Goal: Task Accomplishment & Management: Use online tool/utility

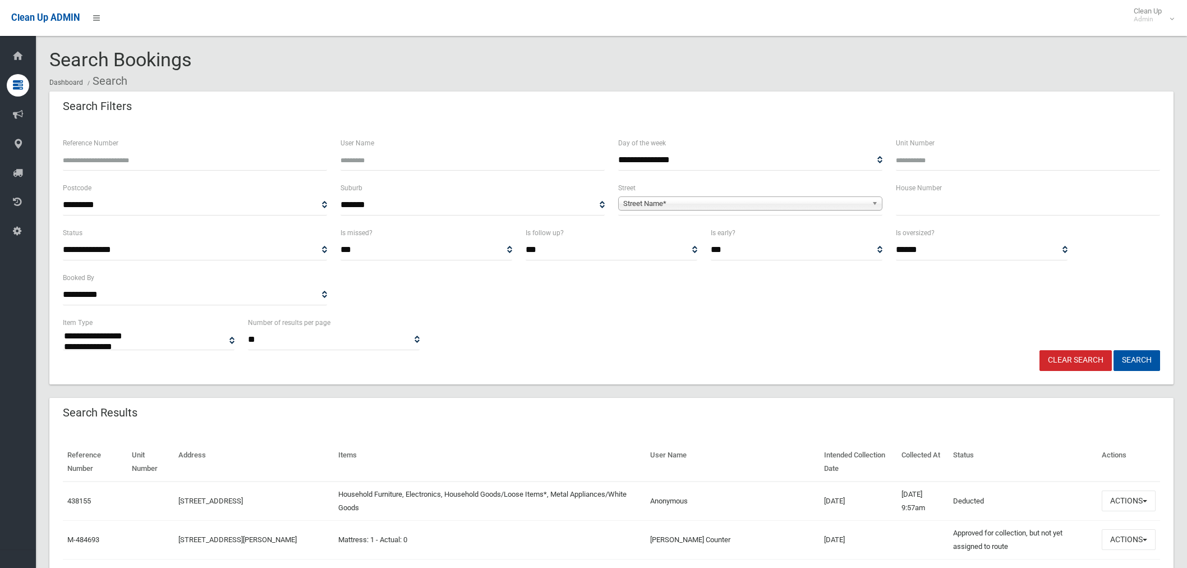
select select
click at [941, 204] on input "text" at bounding box center [1028, 205] width 264 height 21
click at [948, 206] on input "text" at bounding box center [1028, 205] width 264 height 21
click at [918, 204] on input "text" at bounding box center [1028, 205] width 264 height 21
type input "*"
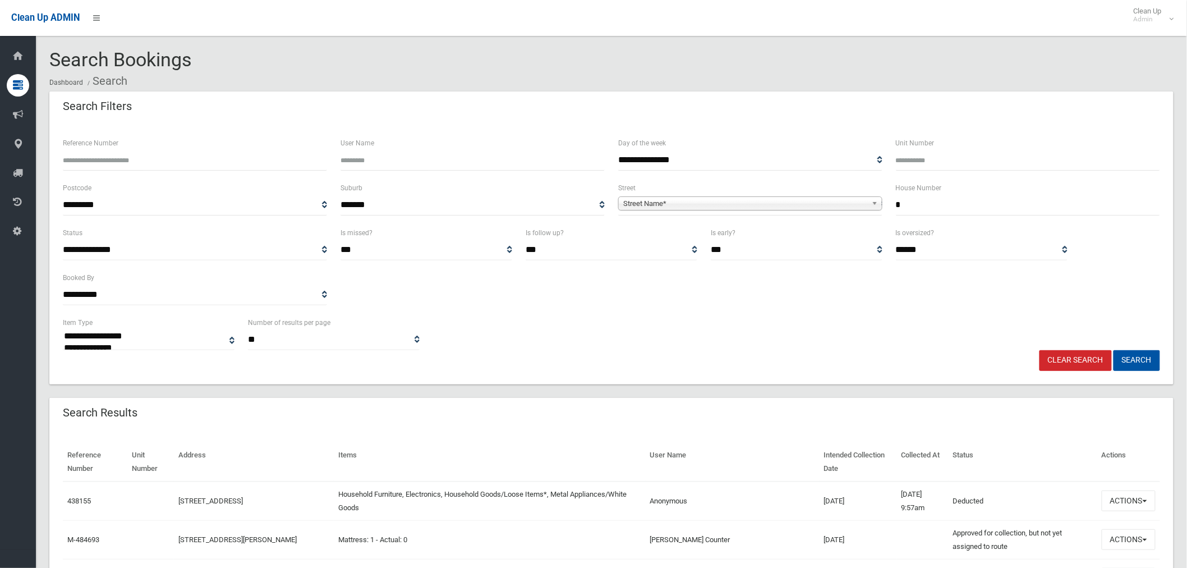
click at [698, 203] on span "Street Name*" at bounding box center [745, 203] width 244 height 13
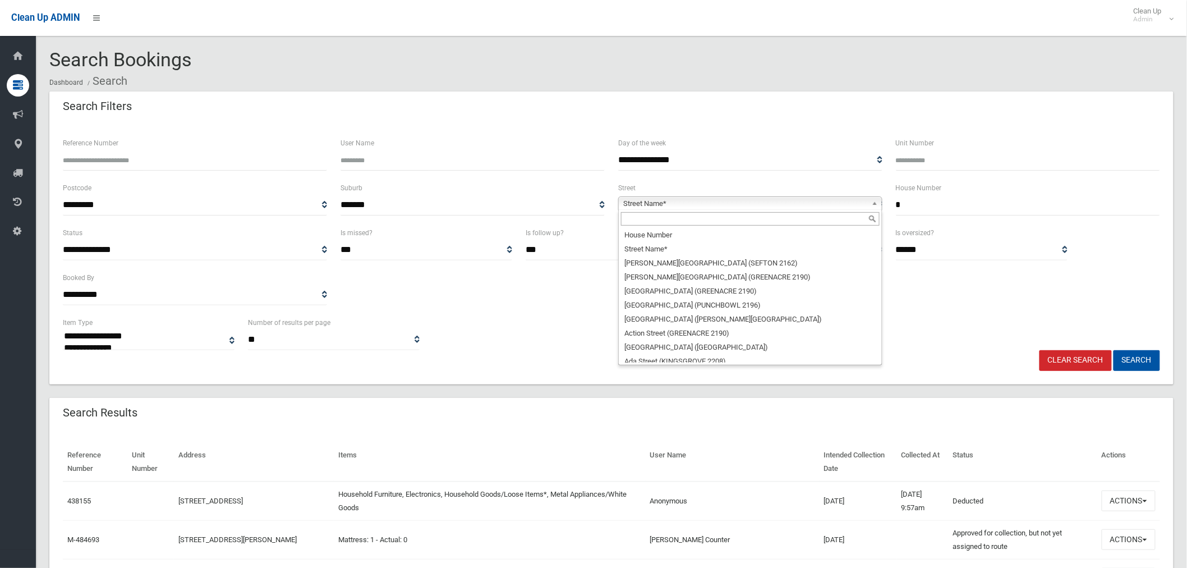
click at [653, 220] on input "text" at bounding box center [750, 218] width 259 height 13
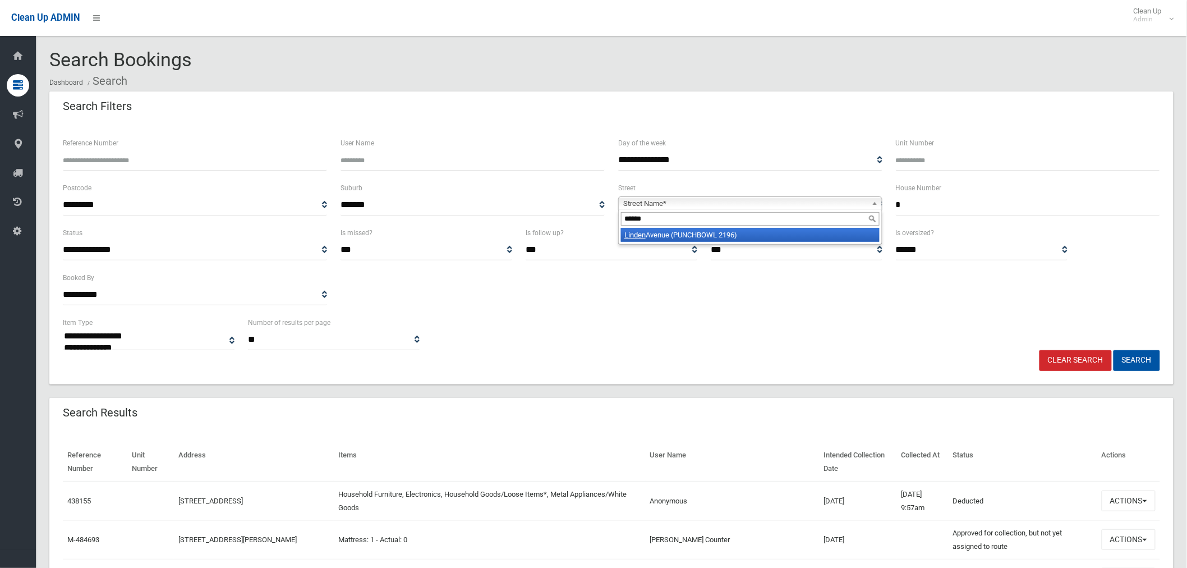
type input "******"
click at [756, 232] on li "Linden Avenue (PUNCHBOWL 2196)" at bounding box center [750, 235] width 259 height 14
click at [1137, 355] on button "Search" at bounding box center [1137, 360] width 47 height 21
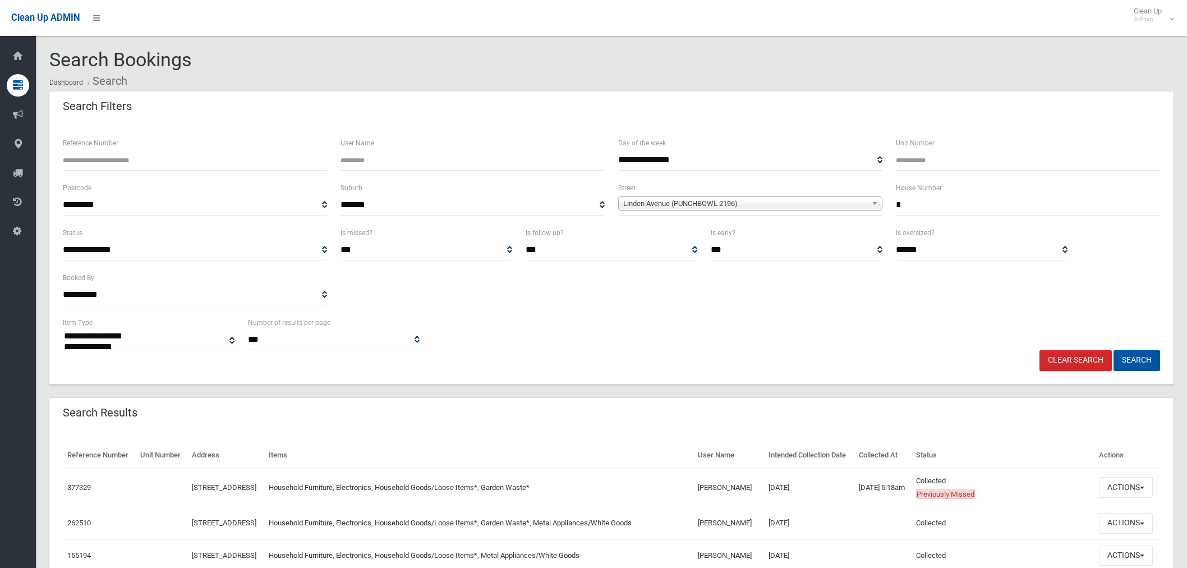
select select
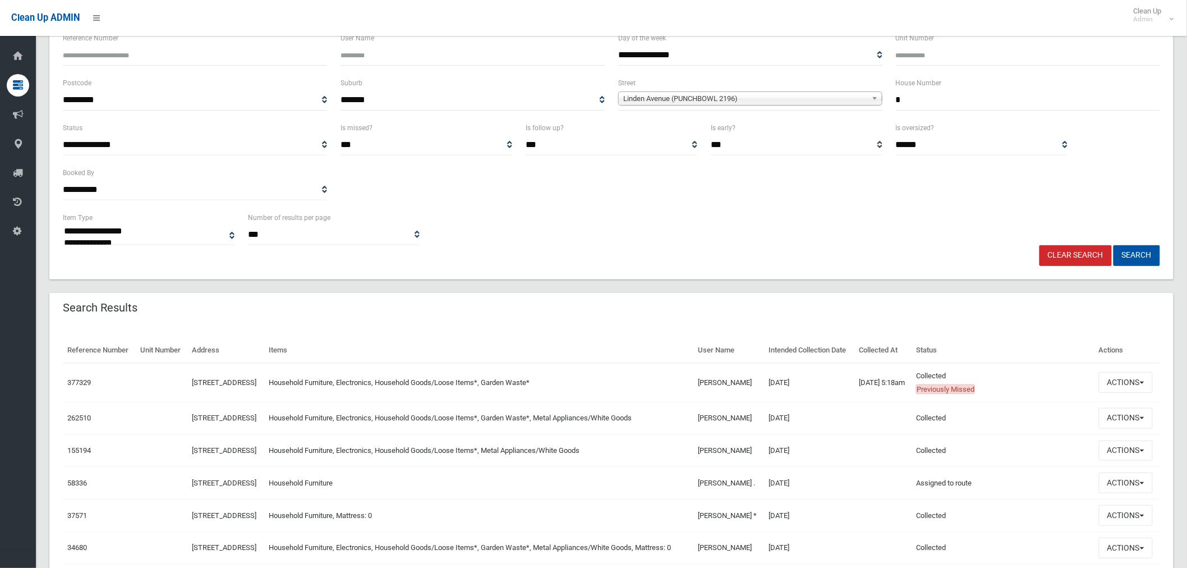
scroll to position [238, 0]
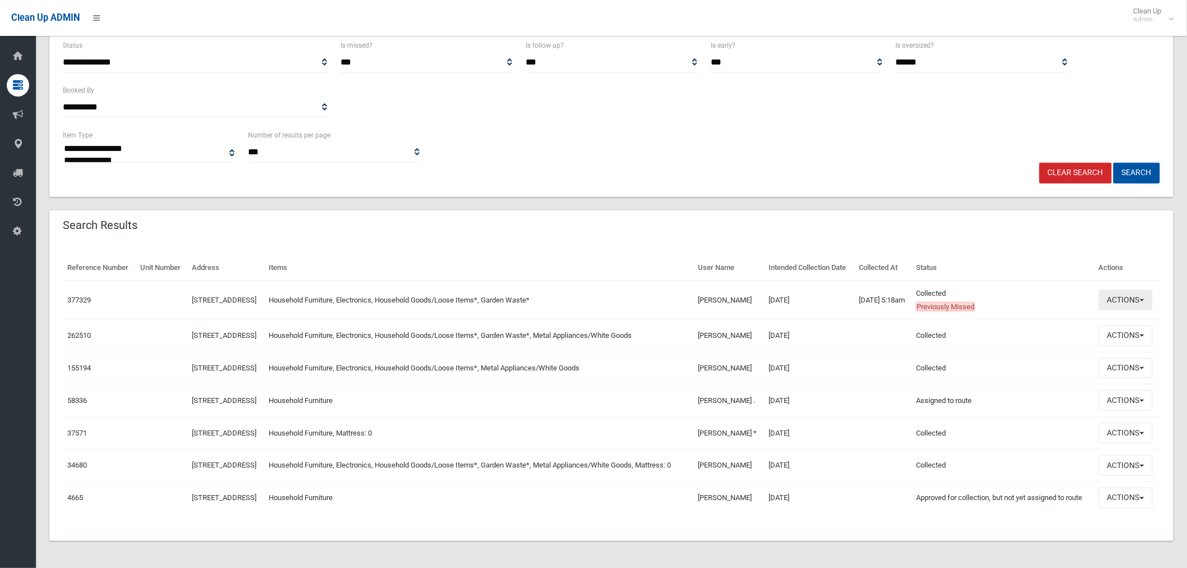
click at [1123, 289] on button "Actions" at bounding box center [1126, 299] width 54 height 21
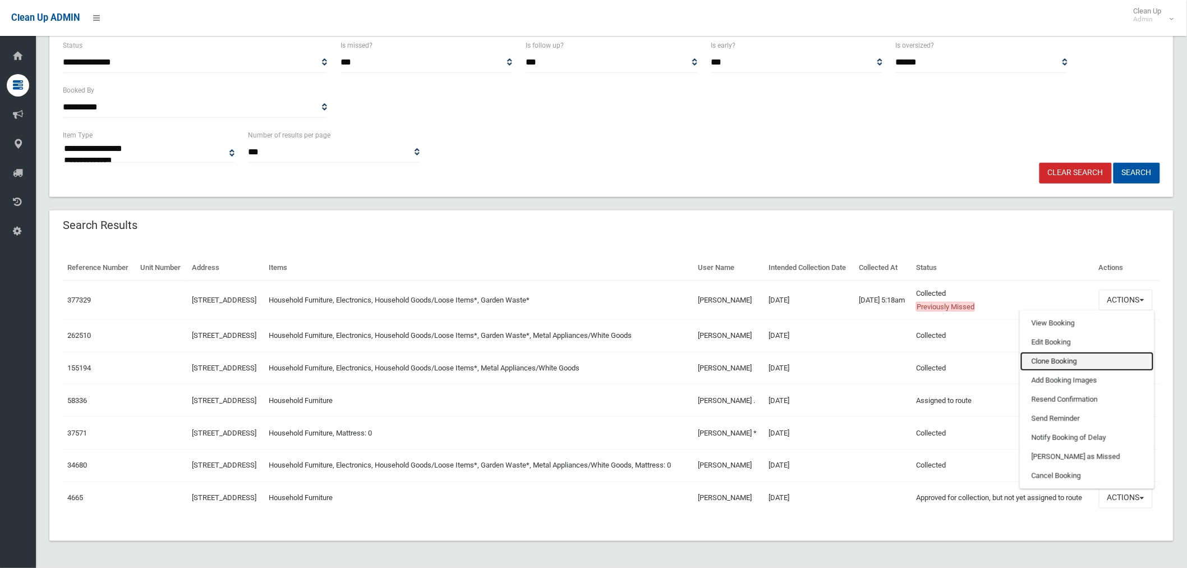
click at [1067, 352] on link "Clone Booking" at bounding box center [1088, 361] width 134 height 19
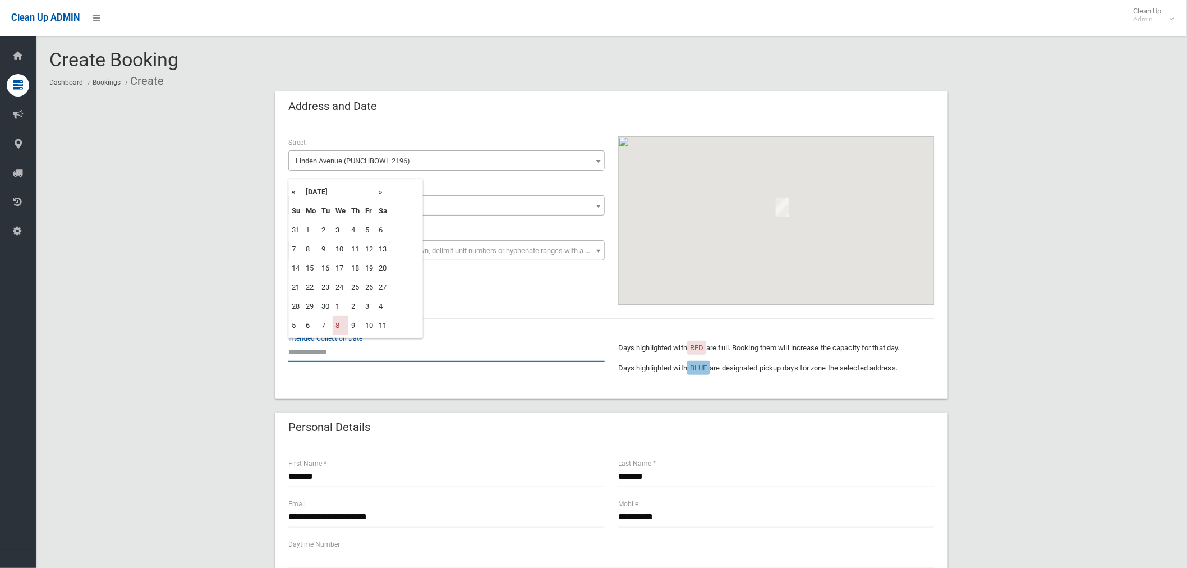
click at [311, 355] on input "text" at bounding box center [446, 351] width 316 height 21
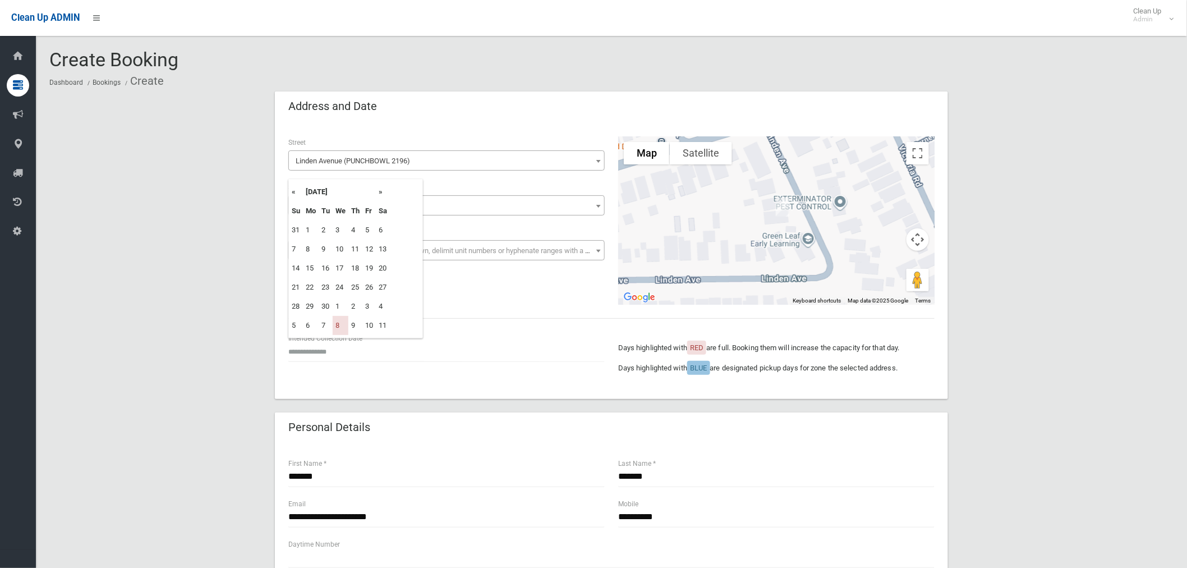
click at [384, 191] on th "»" at bounding box center [383, 191] width 14 height 19
click at [335, 265] on td "15" at bounding box center [341, 268] width 16 height 19
type input "**********"
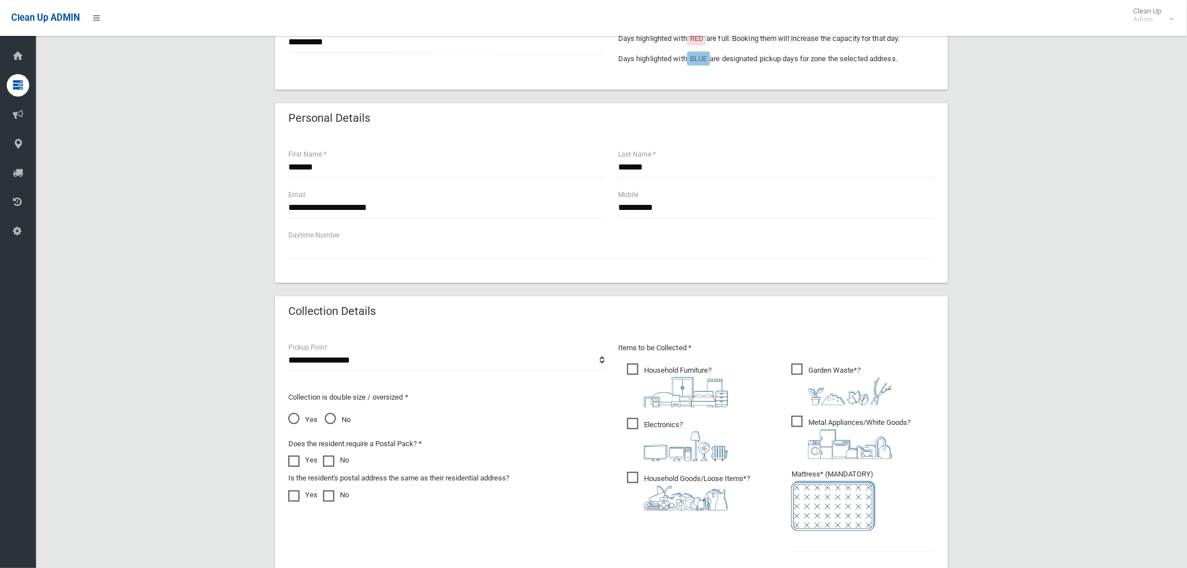
scroll to position [374, 0]
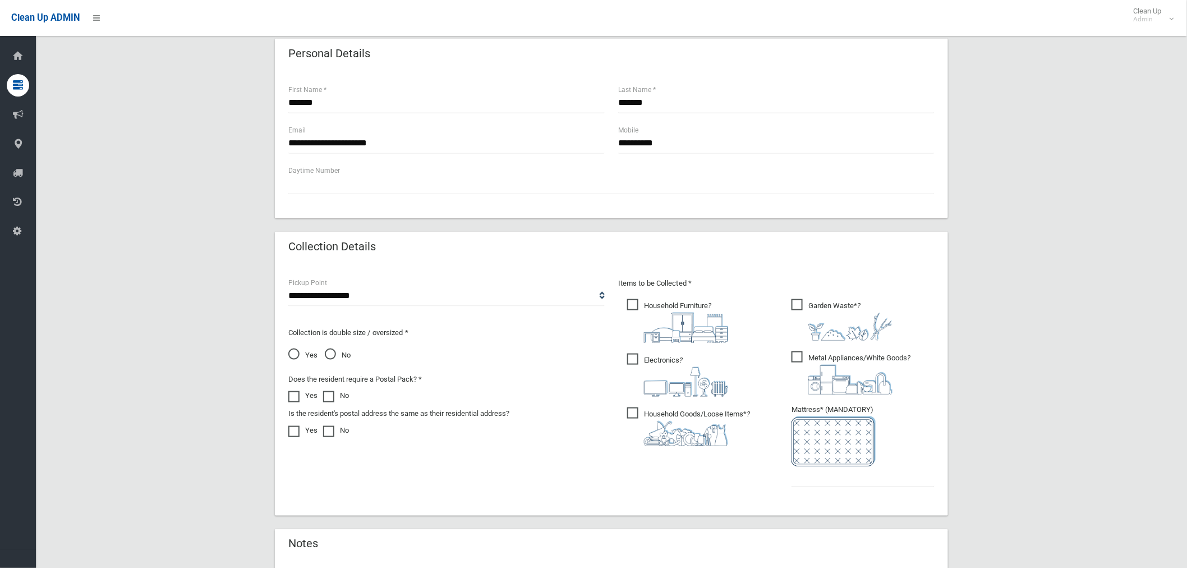
click at [798, 357] on span "Metal Appliances/White Goods ?" at bounding box center [851, 372] width 119 height 43
click at [833, 475] on input "text" at bounding box center [863, 476] width 143 height 21
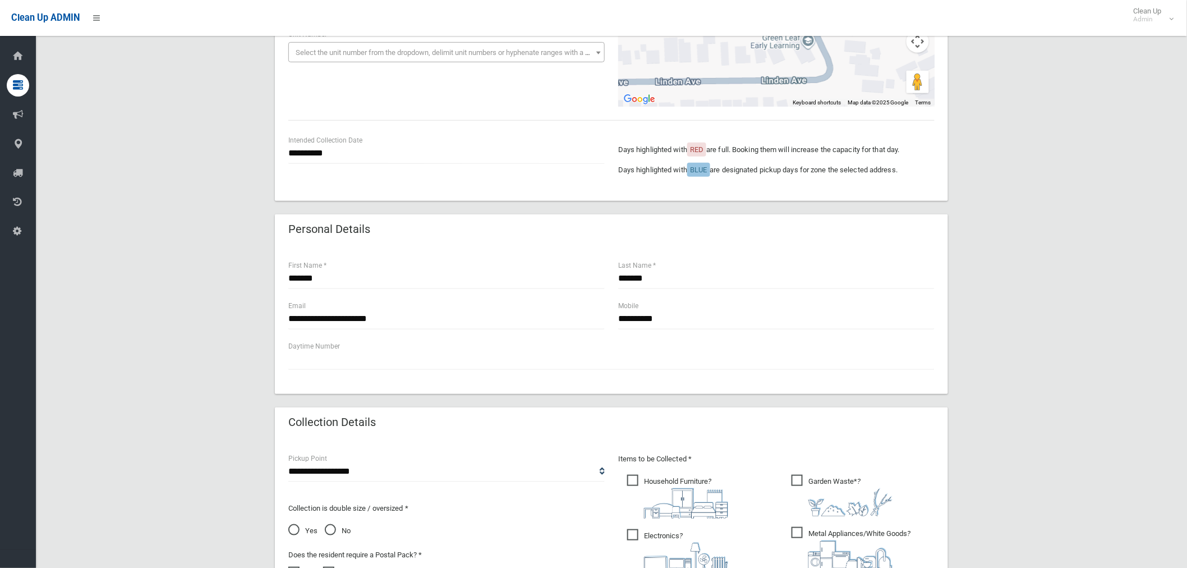
scroll to position [187, 0]
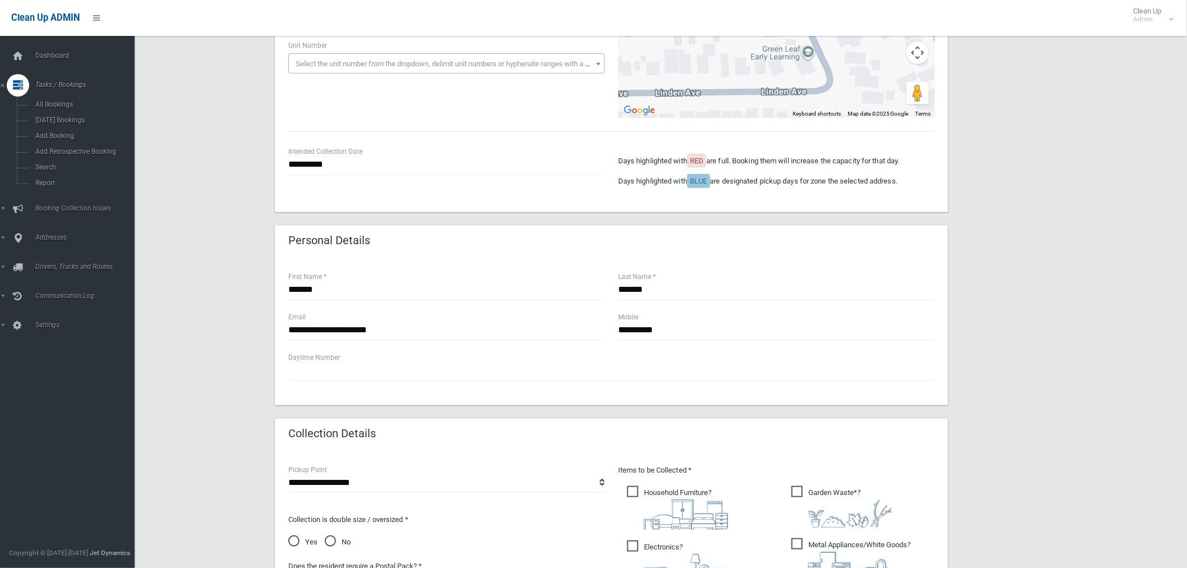
type input "*"
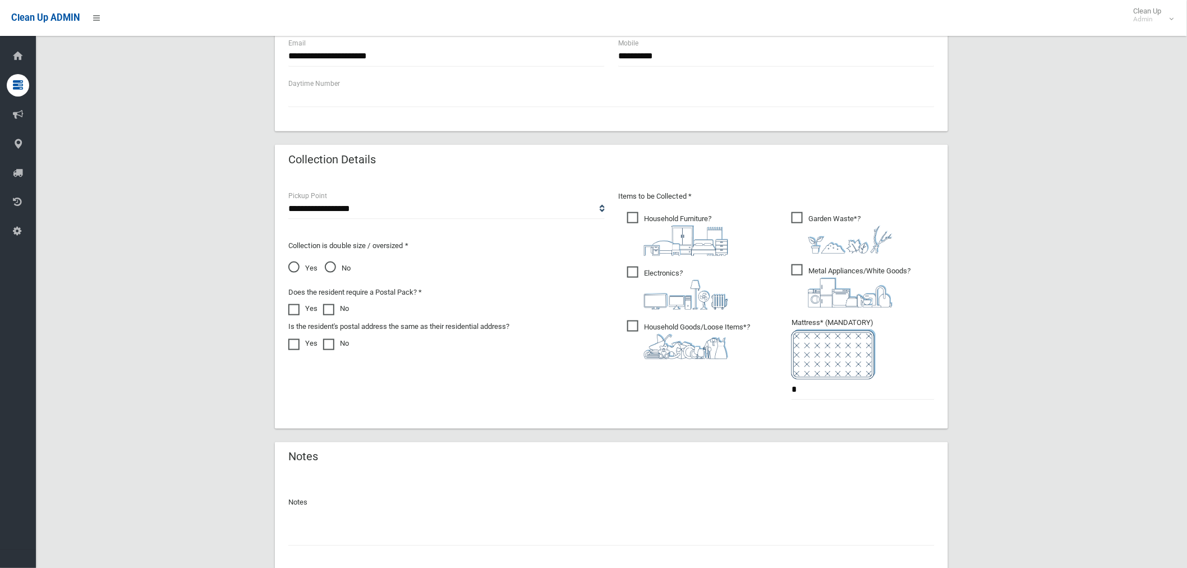
scroll to position [536, 0]
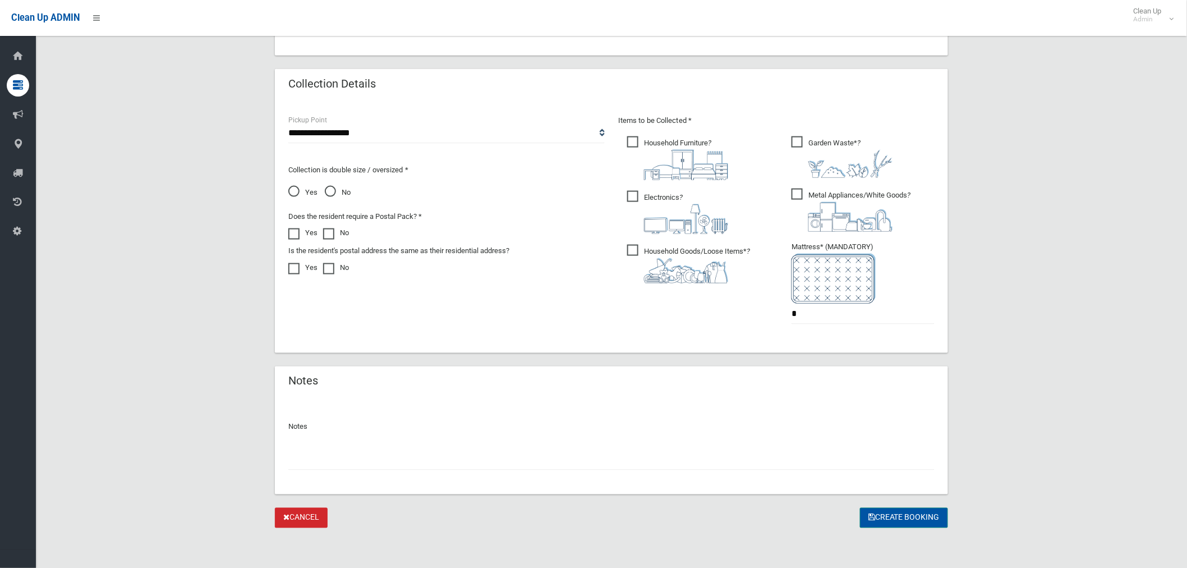
click at [876, 512] on button "Create Booking" at bounding box center [904, 518] width 88 height 21
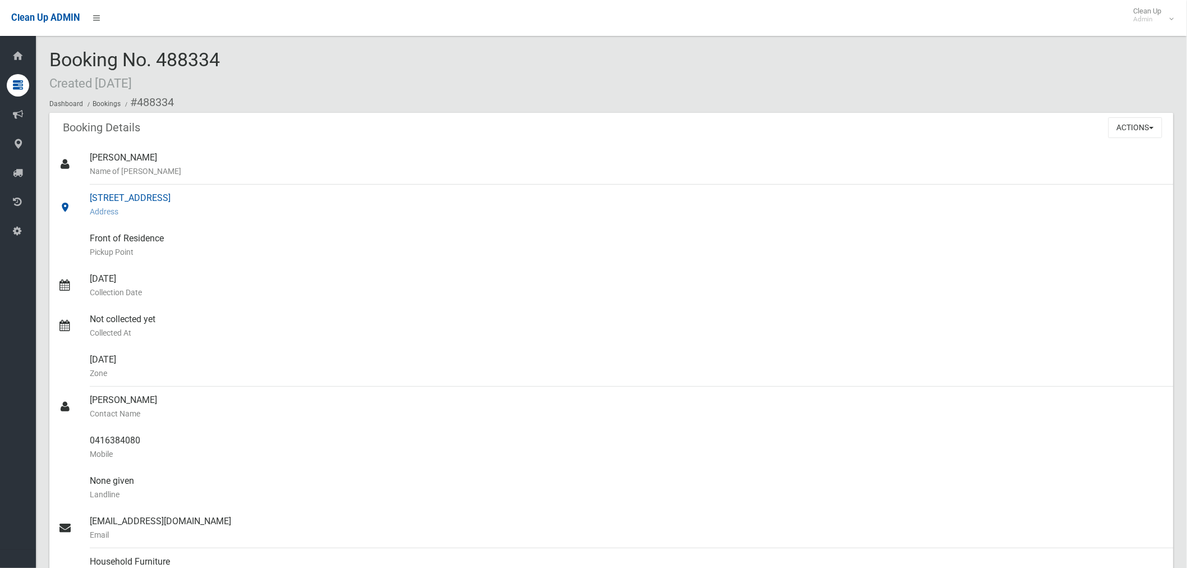
drag, startPoint x: 250, startPoint y: 197, endPoint x: 86, endPoint y: 197, distance: 163.8
click at [86, 197] on link "5 Linden Avenue, PUNCHBOWL NSW 2196 Address" at bounding box center [611, 205] width 1124 height 40
copy link "5 Linden Avenue, PUNCHBOWL NSW 2196"
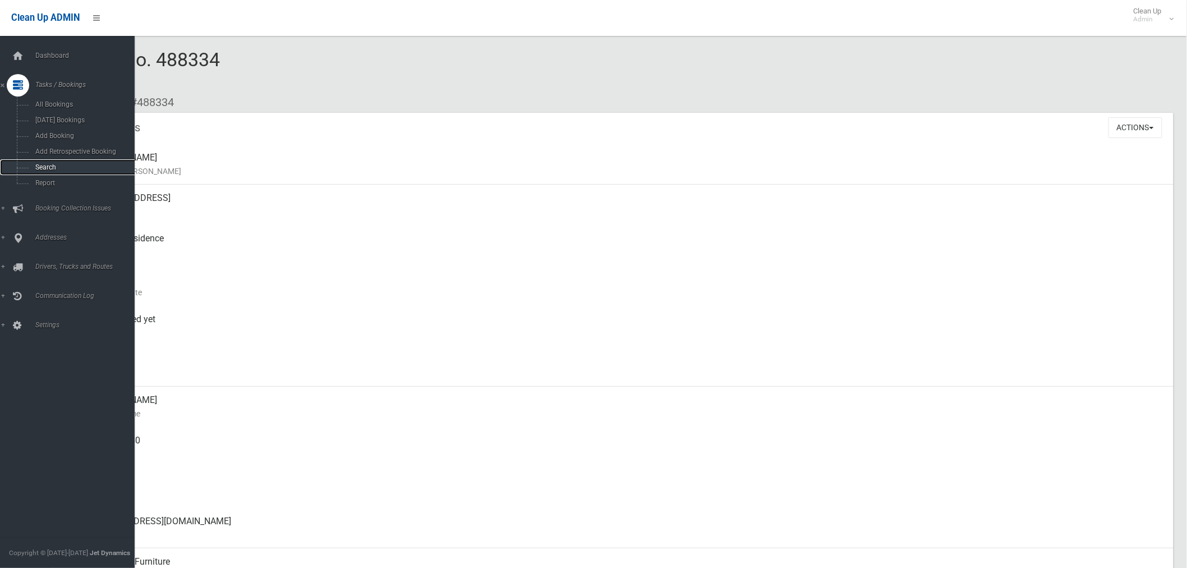
click at [57, 162] on link "Search" at bounding box center [72, 167] width 144 height 16
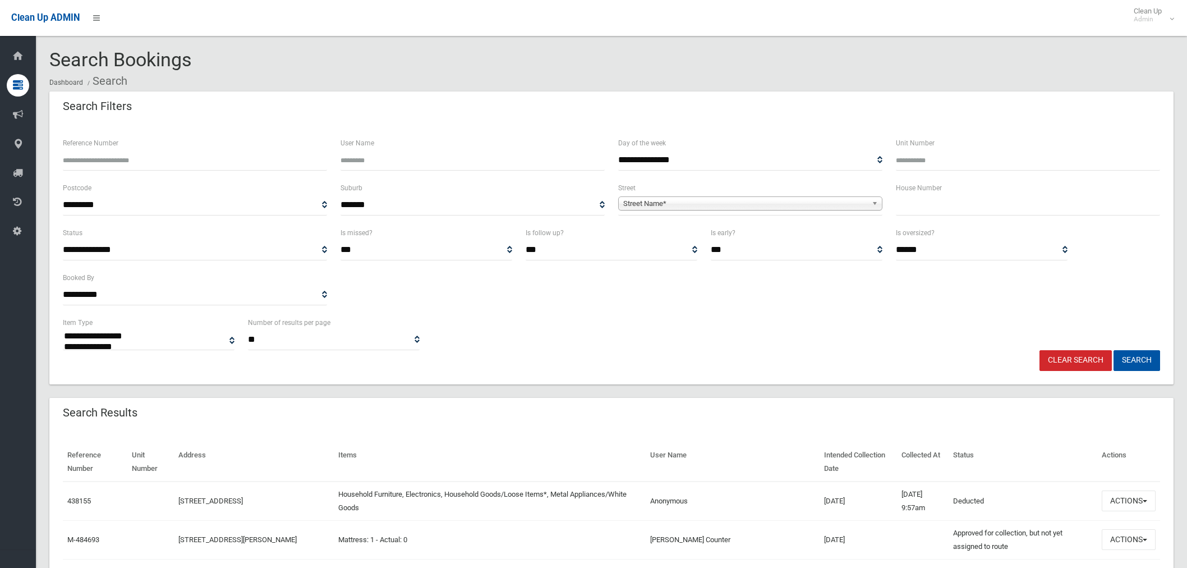
select select
